Goal: Task Accomplishment & Management: Manage account settings

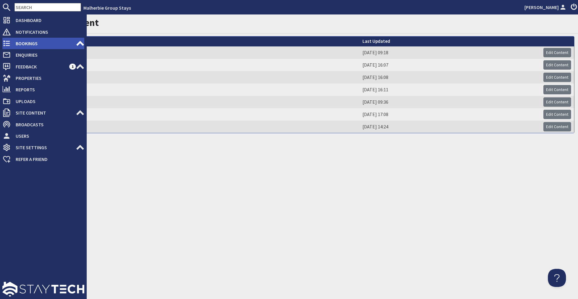
click at [7, 40] on icon at bounding box center [6, 43] width 8 height 8
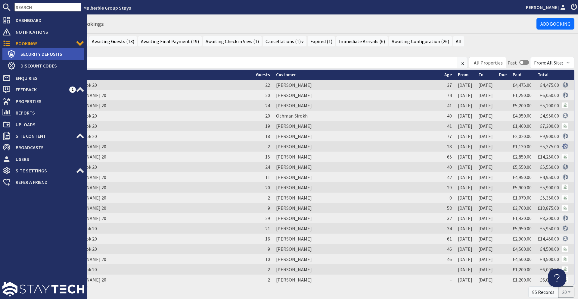
click at [14, 55] on use at bounding box center [11, 54] width 6 height 8
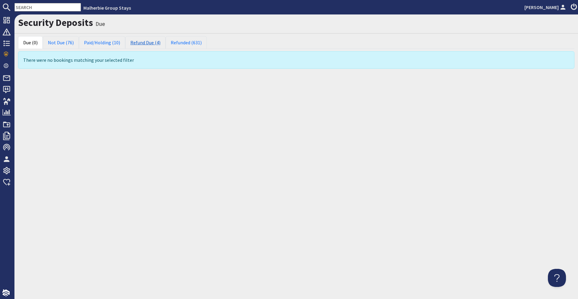
click at [131, 44] on link "Refund Due (4)" at bounding box center [145, 42] width 40 height 13
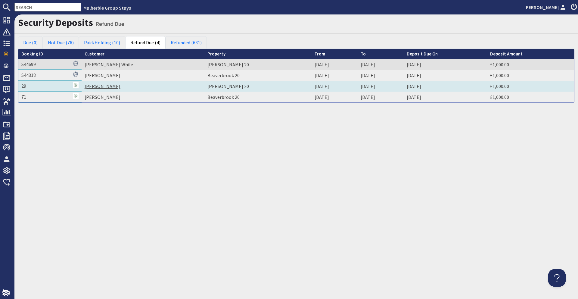
click at [96, 89] on link "Leanna Ayres" at bounding box center [103, 86] width 36 height 6
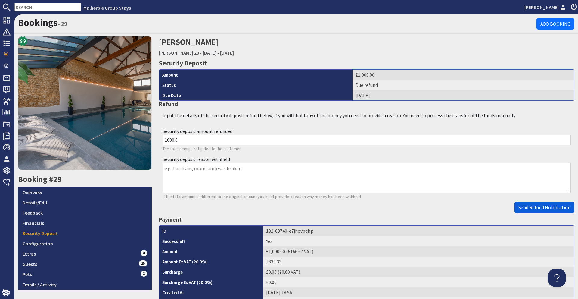
click at [524, 208] on span "Send Refund Notification" at bounding box center [545, 207] width 52 height 6
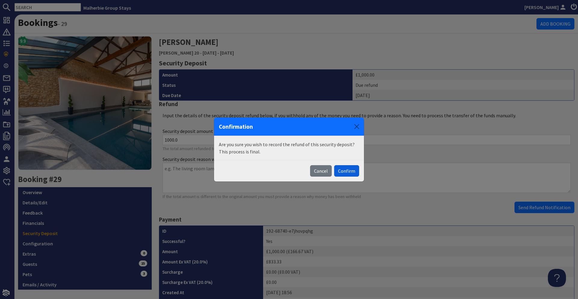
click at [351, 170] on button "Confirm" at bounding box center [346, 170] width 25 height 11
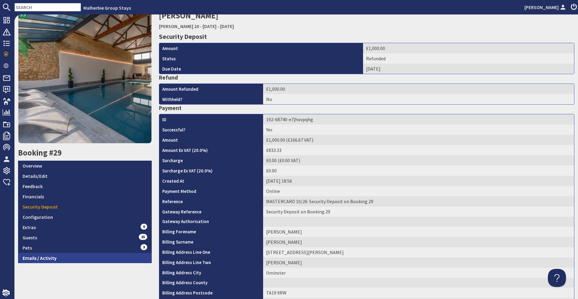
scroll to position [119, 0]
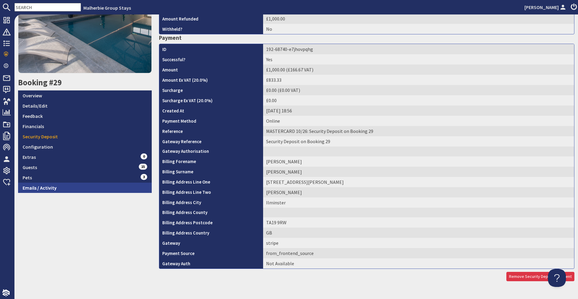
click at [72, 187] on link "Emails / Activity" at bounding box center [85, 188] width 134 height 10
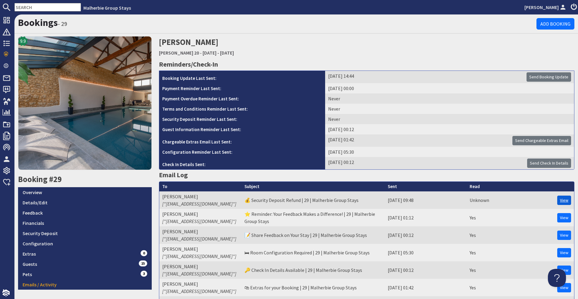
click at [562, 200] on link "View" at bounding box center [565, 200] width 14 height 9
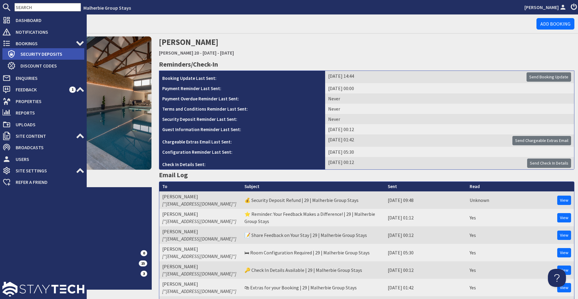
click at [16, 55] on span "Security Deposits" at bounding box center [50, 54] width 69 height 10
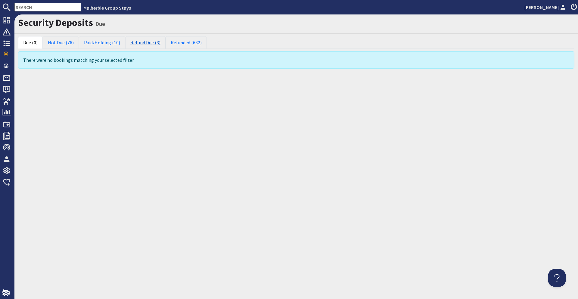
click at [134, 45] on link "Refund Due (3)" at bounding box center [145, 42] width 40 height 13
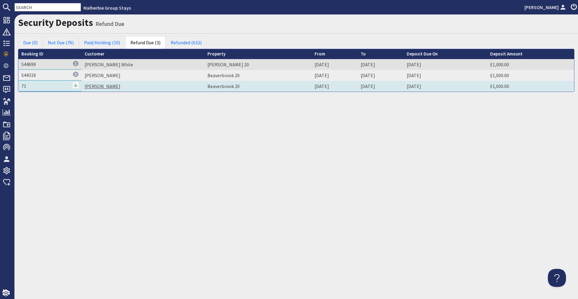
click at [96, 88] on link "Michael Juby" at bounding box center [103, 86] width 36 height 6
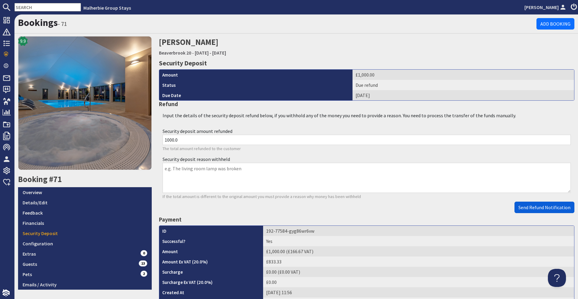
click at [539, 204] on button "Send Refund Notification" at bounding box center [545, 207] width 60 height 11
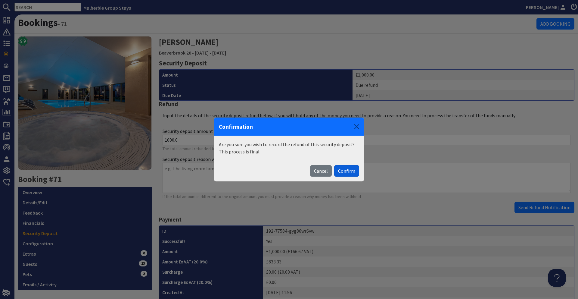
click at [346, 172] on button "Confirm" at bounding box center [346, 170] width 25 height 11
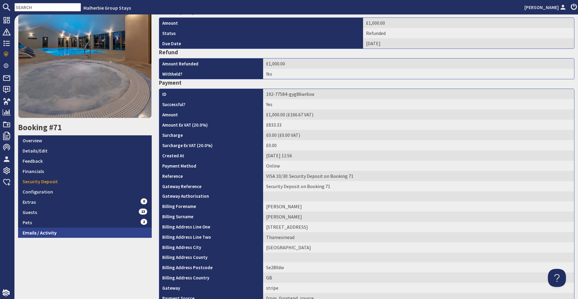
scroll to position [119, 0]
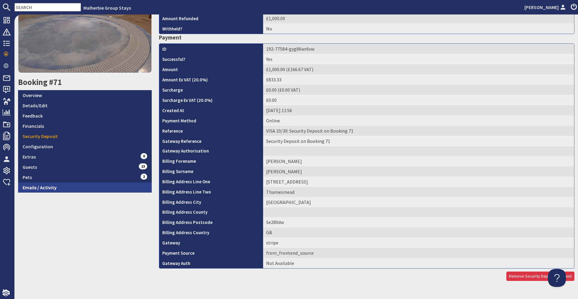
click at [89, 189] on link "Emails / Activity" at bounding box center [85, 187] width 134 height 10
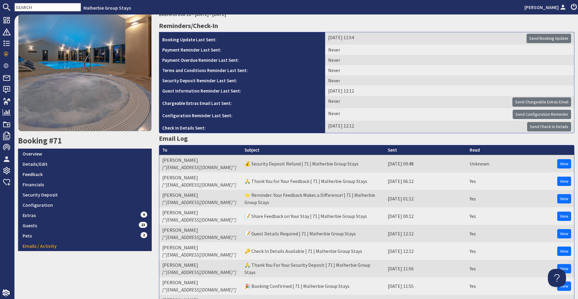
scroll to position [42, 0]
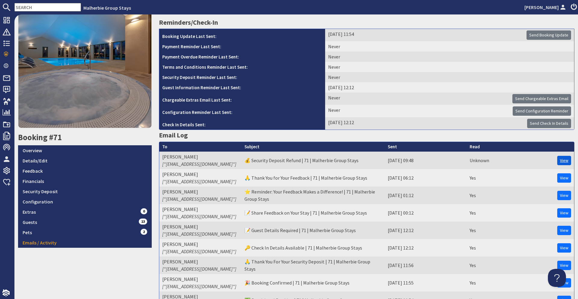
click at [558, 160] on link "View" at bounding box center [565, 160] width 14 height 9
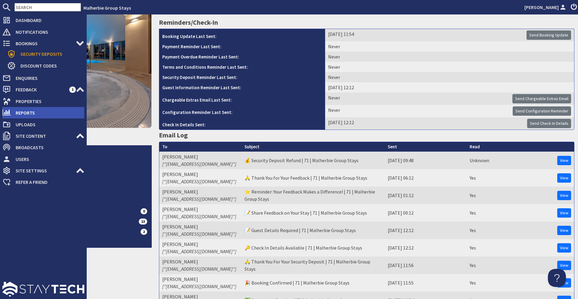
click at [21, 109] on span "Reports" at bounding box center [48, 113] width 74 height 10
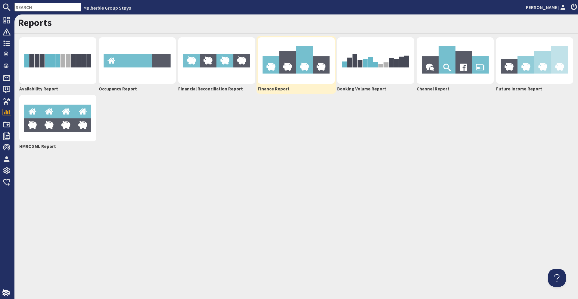
click at [276, 68] on img at bounding box center [296, 60] width 77 height 46
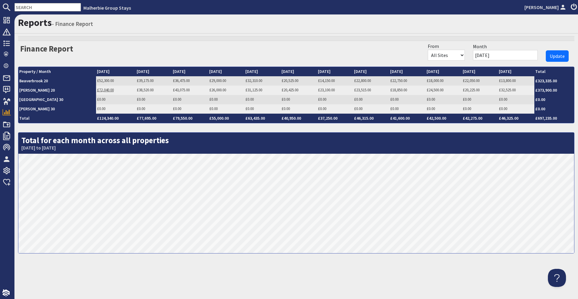
click at [97, 88] on link "£72,040.00" at bounding box center [105, 89] width 17 height 5
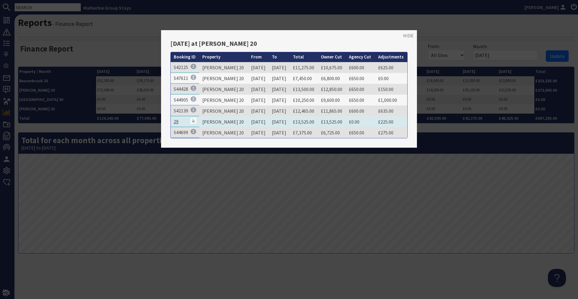
click at [176, 120] on link "29" at bounding box center [176, 121] width 5 height 6
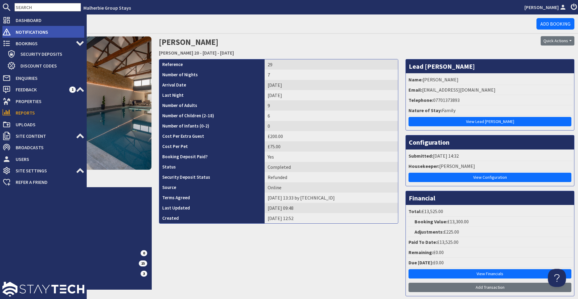
click at [9, 34] on use at bounding box center [7, 31] width 8 height 7
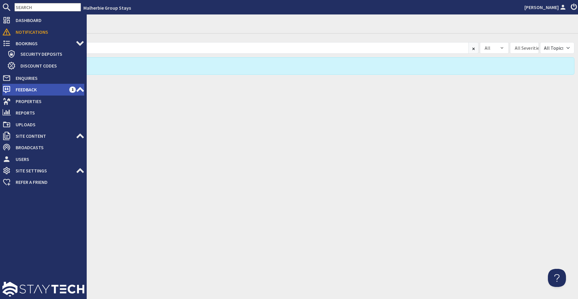
click at [25, 92] on span "Feedback" at bounding box center [40, 90] width 58 height 10
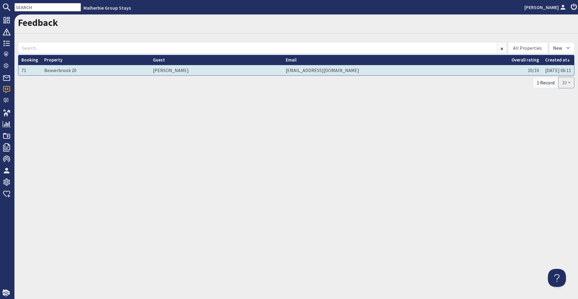
click at [450, 74] on td "mjubyservices@gmail.com" at bounding box center [396, 70] width 226 height 10
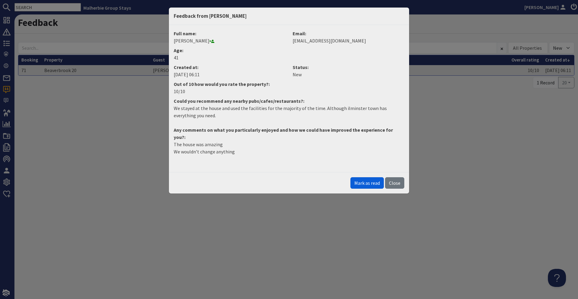
click at [369, 177] on button "Mark as read" at bounding box center [367, 182] width 33 height 11
click at [400, 177] on button "Close" at bounding box center [394, 182] width 19 height 11
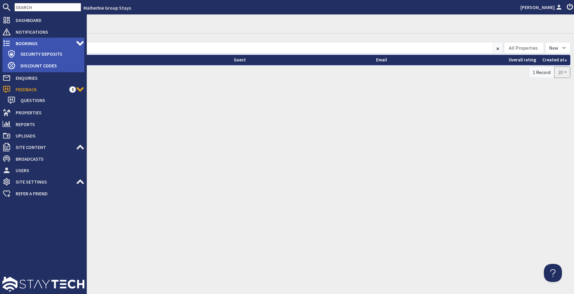
click at [8, 45] on use at bounding box center [6, 44] width 7 height 6
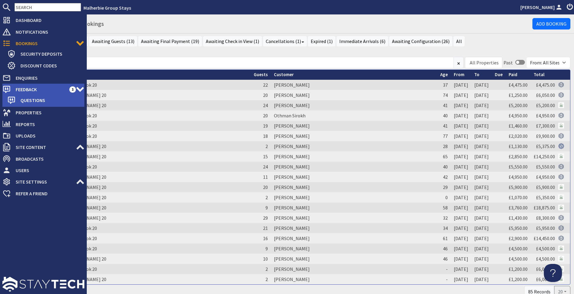
click at [25, 85] on span "Feedback" at bounding box center [40, 90] width 58 height 10
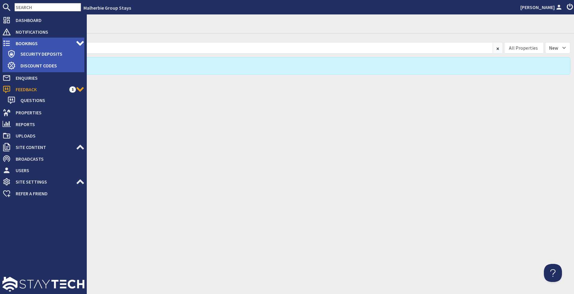
click at [44, 41] on span "Bookings" at bounding box center [43, 44] width 65 height 10
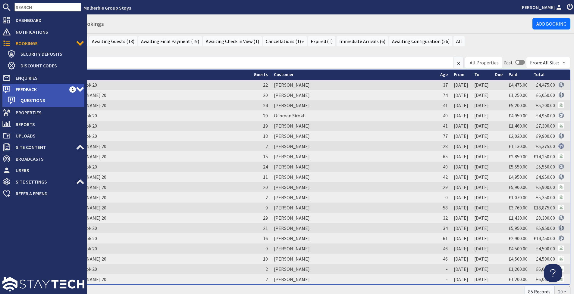
click at [79, 90] on use at bounding box center [80, 89] width 8 height 5
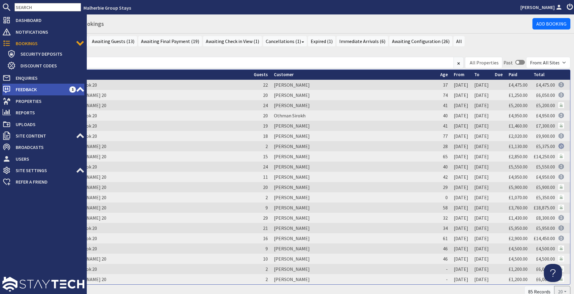
click at [78, 89] on use at bounding box center [81, 89] width 8 height 5
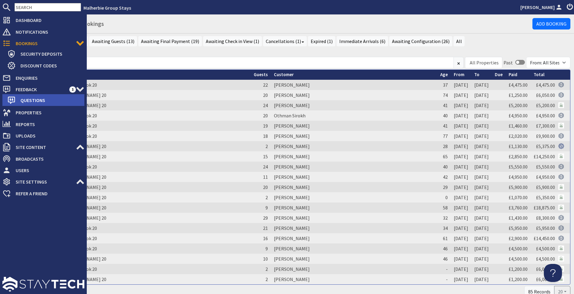
click at [56, 101] on span "Questions" at bounding box center [50, 101] width 69 height 10
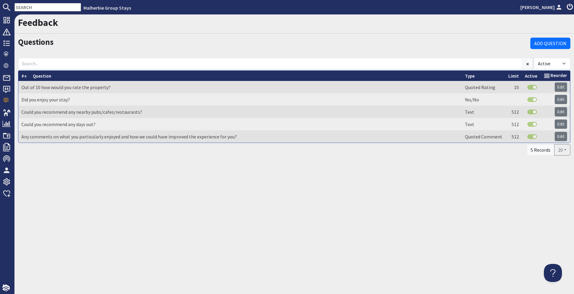
click at [552, 152] on div "5 Records" at bounding box center [541, 149] width 28 height 11
click at [565, 150] on button "20" at bounding box center [562, 149] width 16 height 11
click at [561, 201] on link "100" at bounding box center [560, 203] width 28 height 10
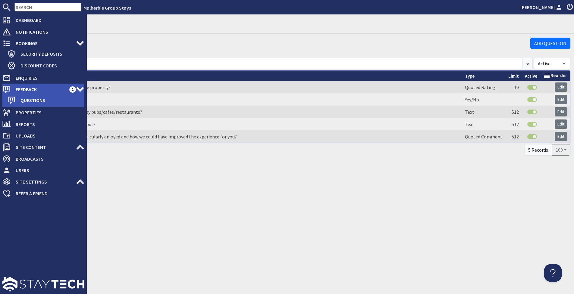
click at [50, 90] on span "Feedback" at bounding box center [40, 90] width 58 height 10
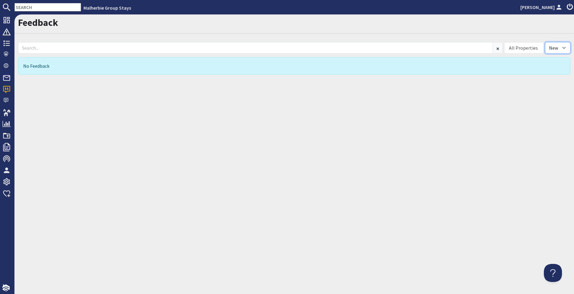
click at [556, 46] on select "All New Read" at bounding box center [557, 47] width 25 height 11
select select
click at [550, 42] on select "All New Read" at bounding box center [557, 47] width 25 height 11
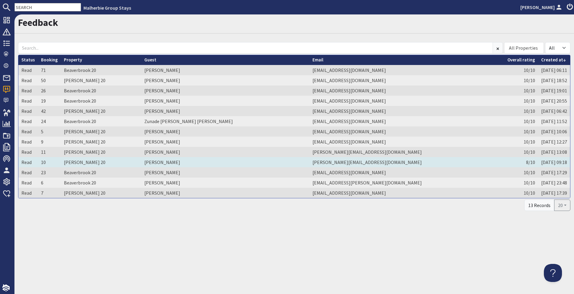
click at [169, 163] on td "James Hatt" at bounding box center [225, 162] width 168 height 10
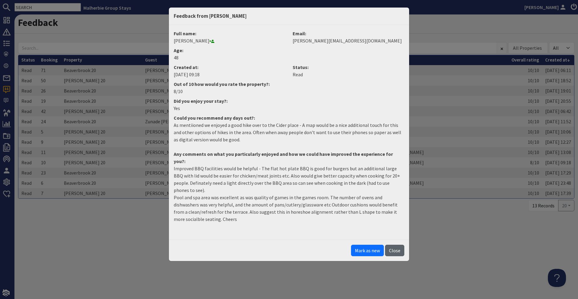
click at [393, 245] on button "Close" at bounding box center [394, 250] width 19 height 11
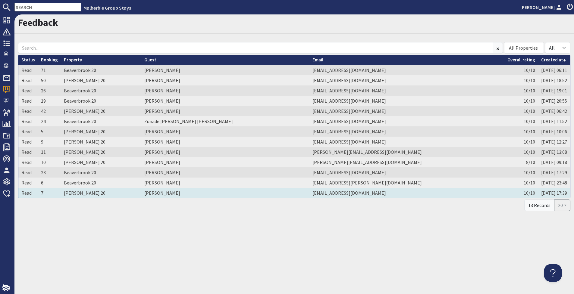
click at [325, 195] on td "grobre10@gmail.com" at bounding box center [406, 193] width 195 height 10
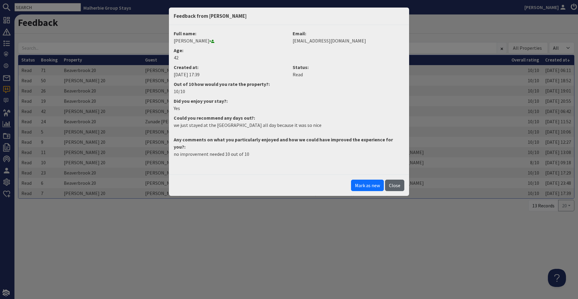
click at [397, 180] on button "Close" at bounding box center [394, 185] width 19 height 11
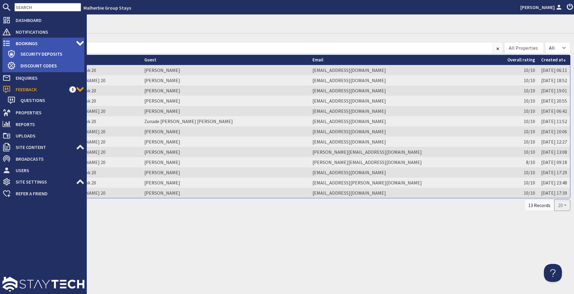
click at [10, 44] on icon at bounding box center [6, 43] width 8 height 8
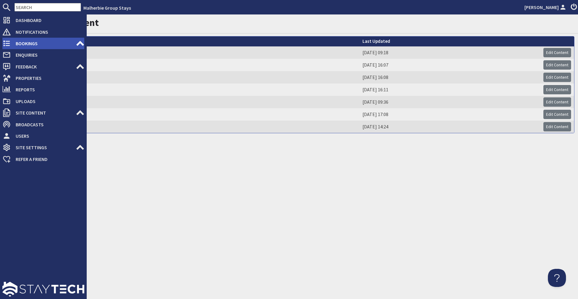
click at [17, 41] on span "Bookings" at bounding box center [43, 44] width 65 height 10
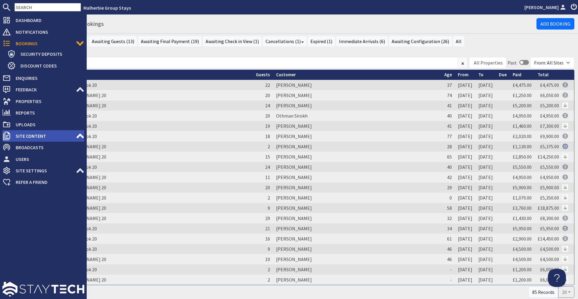
click at [78, 135] on icon at bounding box center [80, 136] width 8 height 8
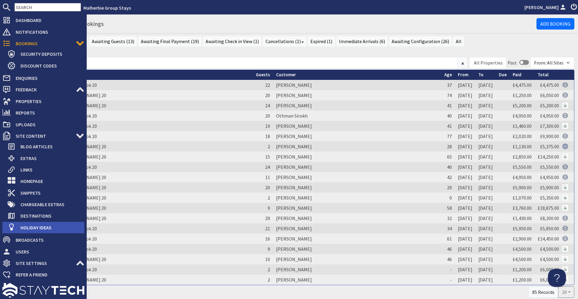
click at [33, 224] on span "Holiday Ideas" at bounding box center [50, 228] width 69 height 10
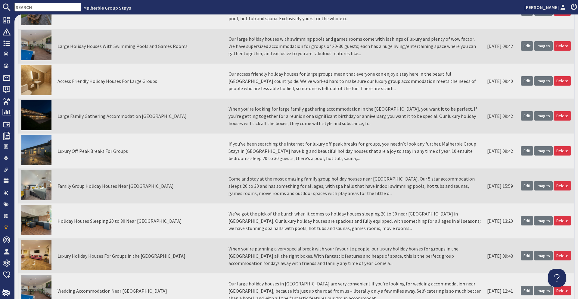
scroll to position [341, 0]
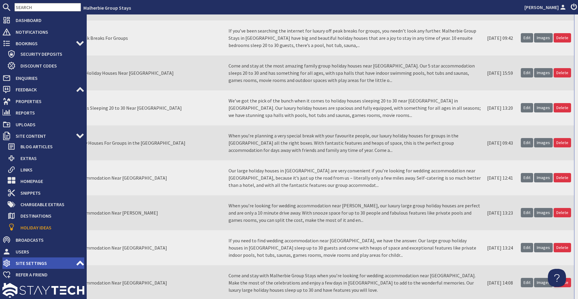
click at [39, 260] on span "Site Settings" at bounding box center [43, 263] width 65 height 10
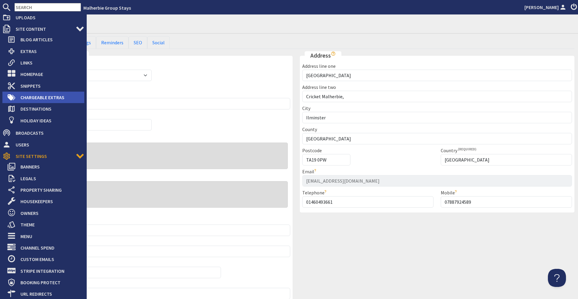
scroll to position [97, 0]
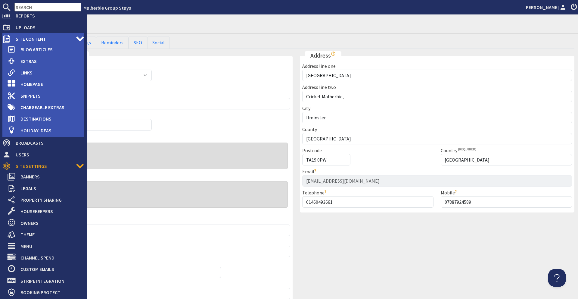
click at [36, 36] on span "Site Content" at bounding box center [43, 39] width 65 height 10
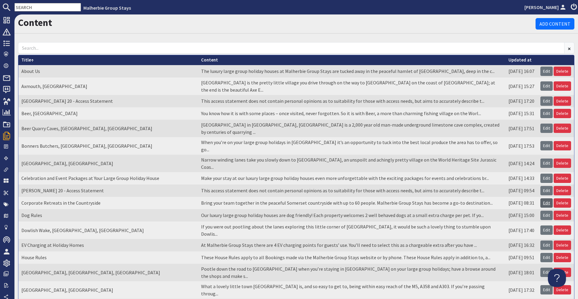
click at [541, 198] on link "Edit" at bounding box center [547, 202] width 12 height 9
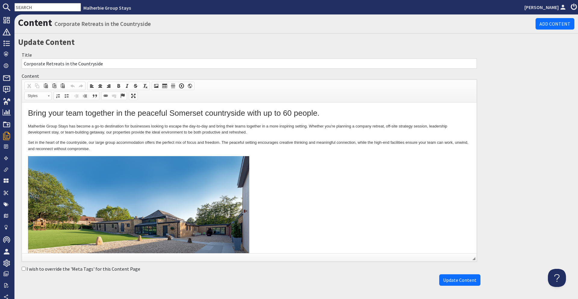
click at [76, 65] on input "Corporate Retreats in the Countryside" at bounding box center [250, 63] width 456 height 10
type input "Corporate Retreats in the Somerset Countryside"
click at [350, 195] on p at bounding box center [249, 231] width 443 height 150
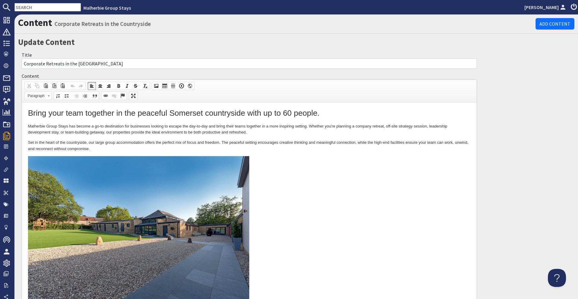
click at [124, 64] on input "Corporate Retreats in the Somerset Countryside" at bounding box center [250, 63] width 456 height 10
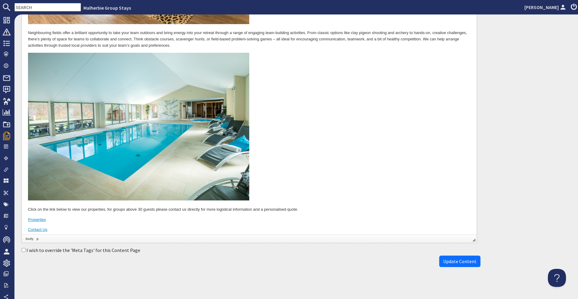
scroll to position [638, 0]
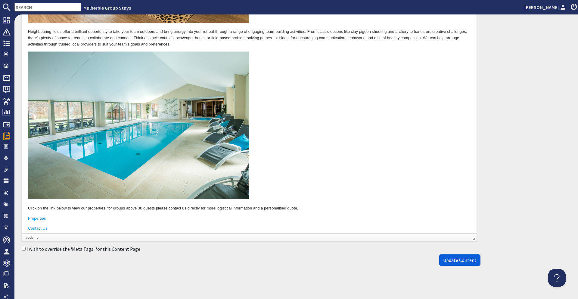
click at [466, 259] on span "Update Content" at bounding box center [460, 260] width 33 height 6
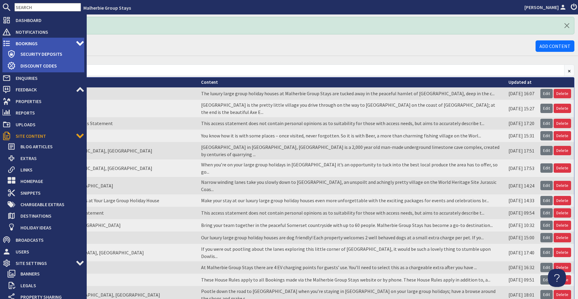
click at [5, 44] on icon at bounding box center [6, 43] width 8 height 8
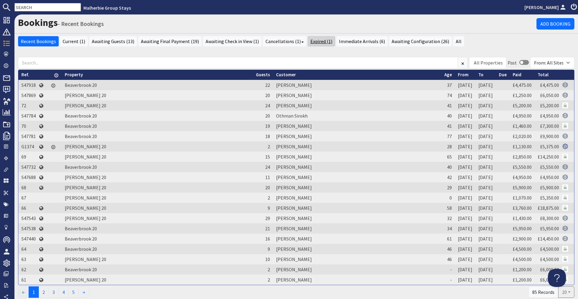
click at [308, 42] on link "Expired (1)" at bounding box center [321, 41] width 27 height 10
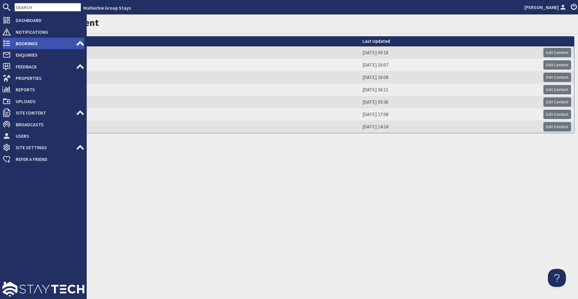
click at [11, 40] on span "Bookings" at bounding box center [43, 44] width 65 height 10
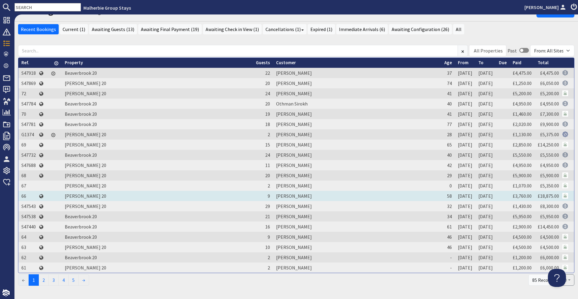
scroll to position [30, 0]
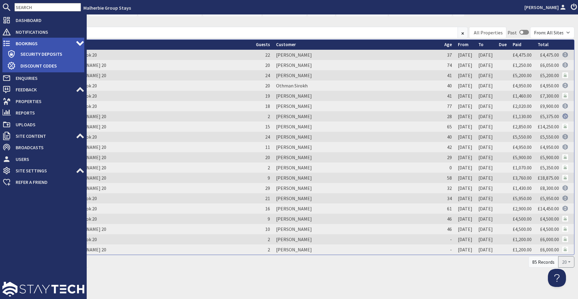
click at [21, 45] on span "Bookings" at bounding box center [43, 44] width 65 height 10
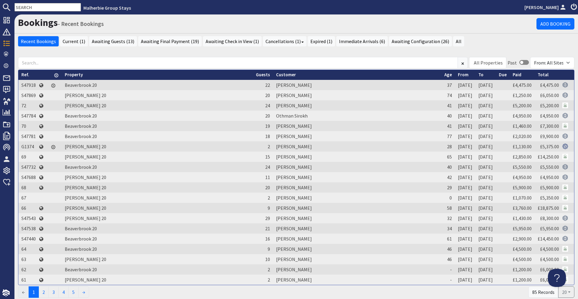
scroll to position [0, 0]
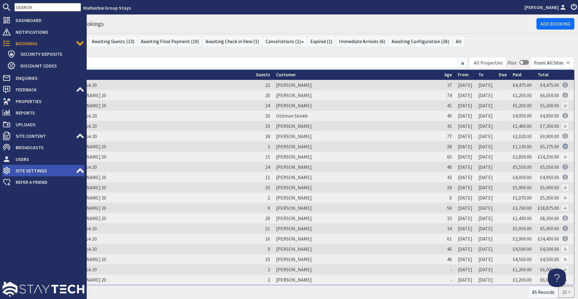
click at [42, 172] on span "Site Settings" at bounding box center [43, 171] width 65 height 10
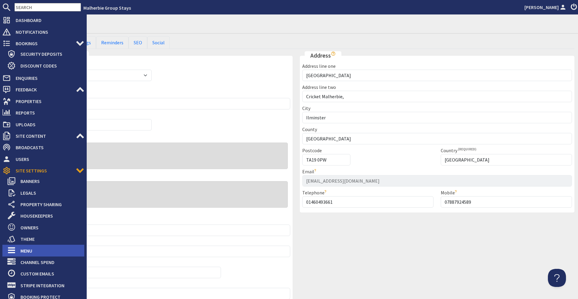
click at [39, 249] on span "Menu" at bounding box center [50, 251] width 69 height 10
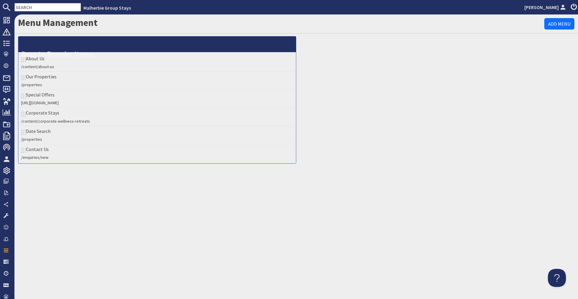
click at [289, 42] on span "Edit" at bounding box center [288, 45] width 11 height 8
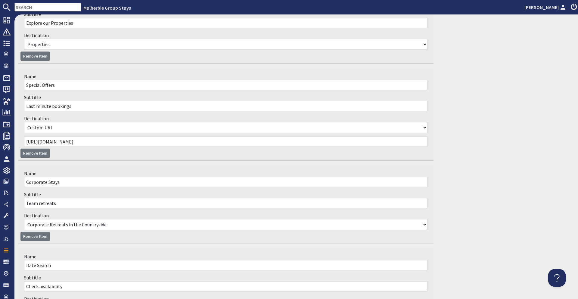
scroll to position [175, 0]
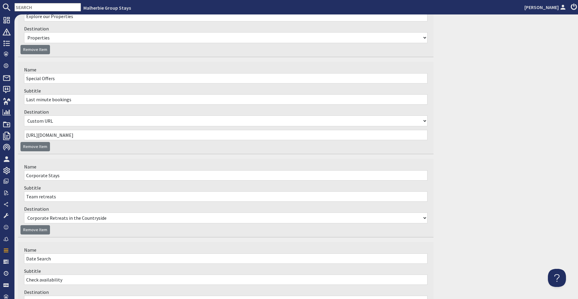
click at [362, 217] on select"] "Select a destination Homepage Lord Poulett Arms, Hinton St George, Somerset Bee…" at bounding box center [226, 217] width 404 height 11
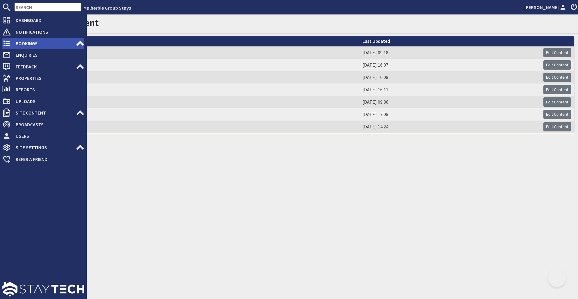
click at [21, 39] on span "Bookings" at bounding box center [43, 44] width 65 height 10
click at [14, 41] on span "Bookings" at bounding box center [43, 44] width 65 height 10
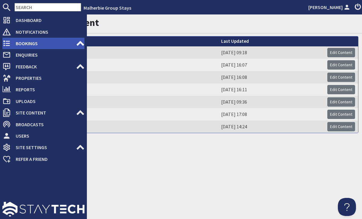
click at [10, 45] on icon at bounding box center [6, 43] width 8 height 8
